Goal: Task Accomplishment & Management: Use online tool/utility

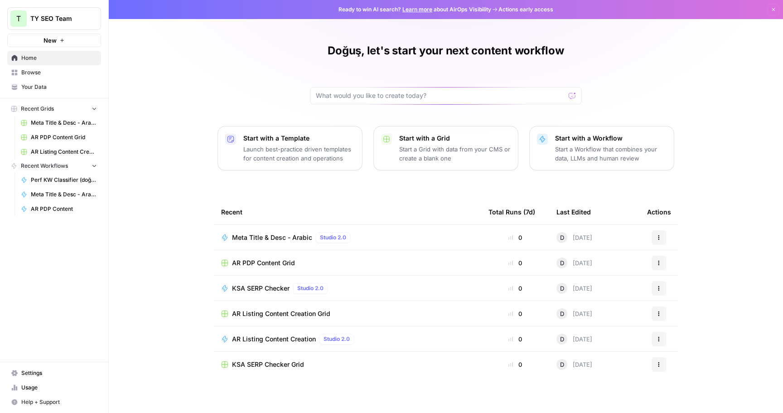
click at [128, 291] on div "Doğuş, let's start your next content workflow Start with a Template Launch best…" at bounding box center [446, 208] width 674 height 417
click at [272, 261] on span "AR PDP Content Grid" at bounding box center [263, 262] width 63 height 9
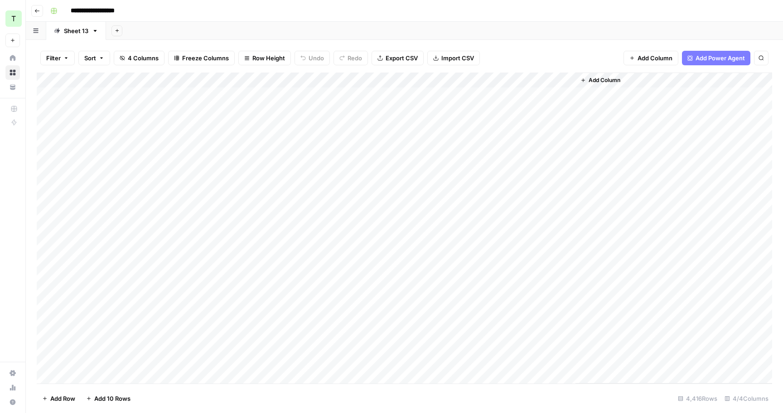
click at [38, 9] on icon "button" at bounding box center [36, 10] width 5 height 5
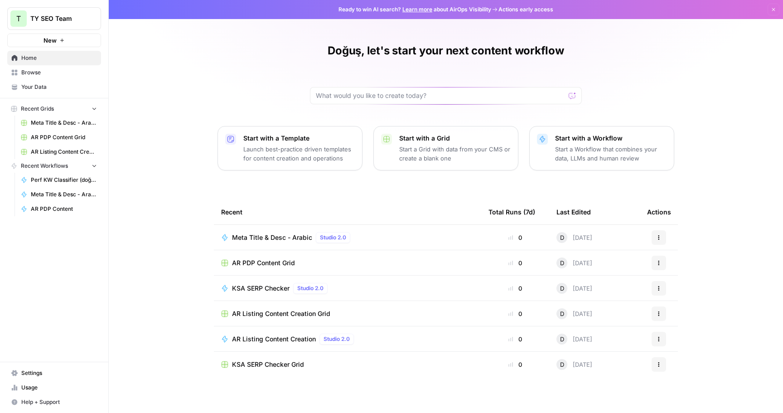
click at [77, 208] on span "AR PDP Content" at bounding box center [64, 209] width 66 height 8
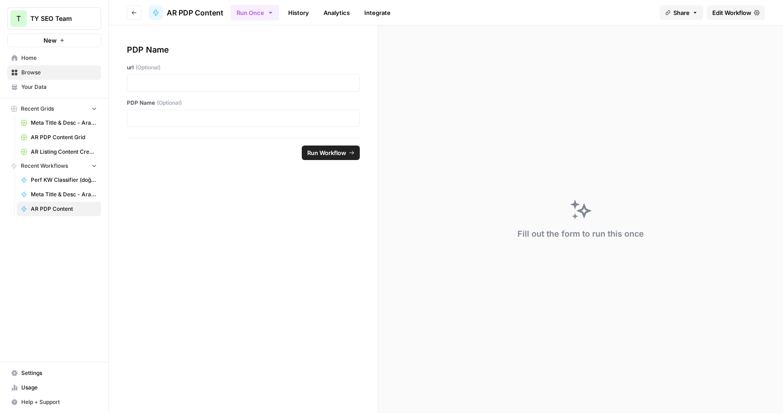
click at [748, 12] on span "Edit Workflow" at bounding box center [731, 12] width 39 height 9
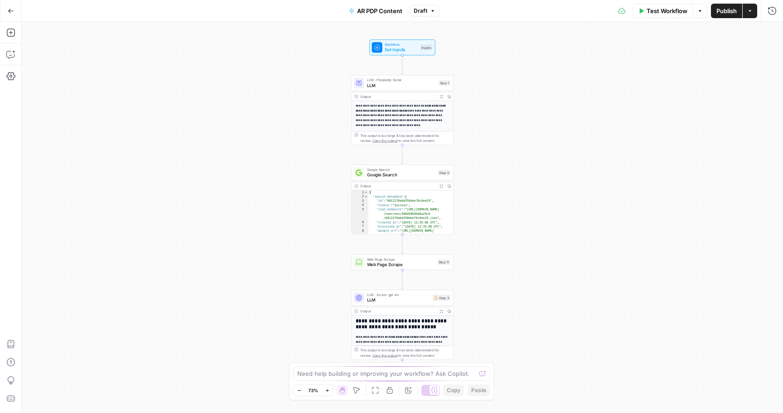
click at [394, 87] on span "LLM" at bounding box center [401, 85] width 69 height 7
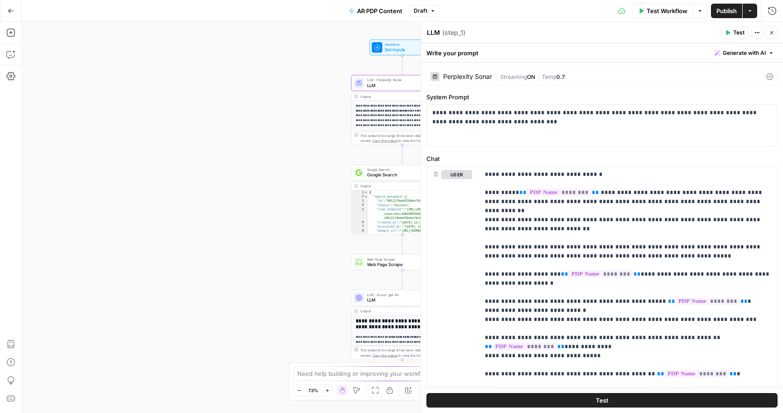
click at [768, 77] on icon at bounding box center [769, 76] width 7 height 7
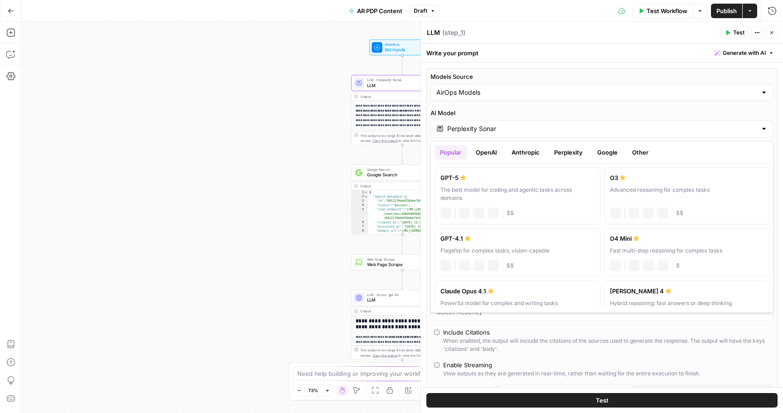
click at [525, 132] on input "Perplexity Sonar" at bounding box center [601, 128] width 309 height 9
click at [561, 155] on button "Perplexity" at bounding box center [567, 152] width 39 height 14
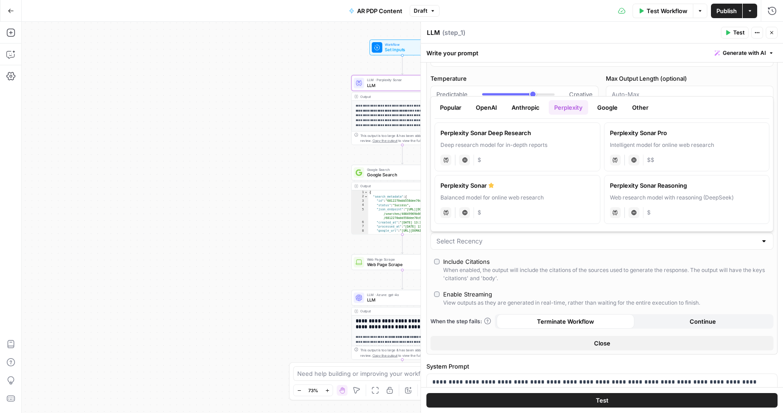
scroll to position [29, 0]
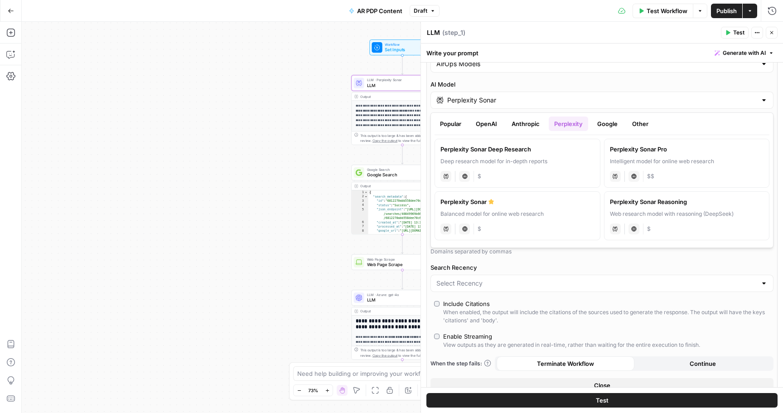
click at [765, 100] on div at bounding box center [763, 100] width 7 height 9
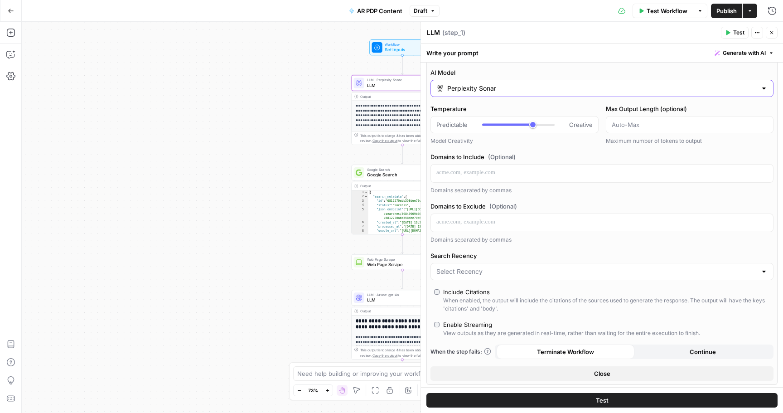
scroll to position [0, 0]
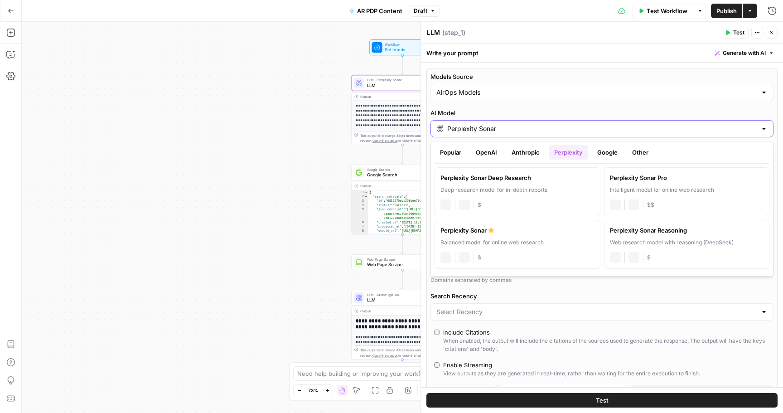
click at [589, 131] on input "Perplexity Sonar" at bounding box center [601, 128] width 309 height 9
